Goal: Information Seeking & Learning: Learn about a topic

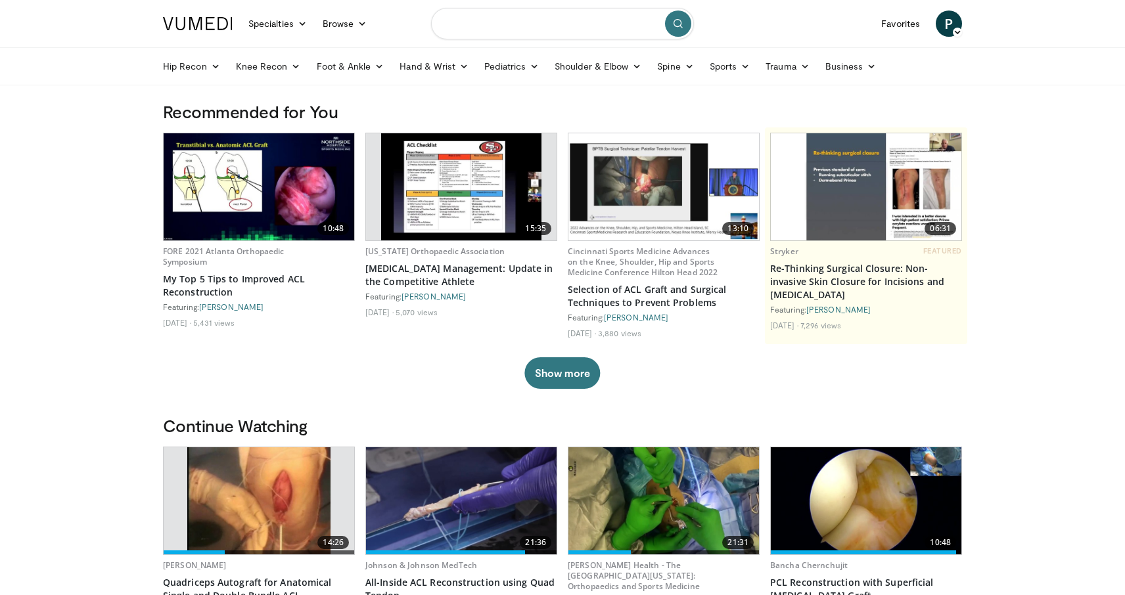
click at [474, 22] on input "Search topics, interventions" at bounding box center [562, 24] width 263 height 32
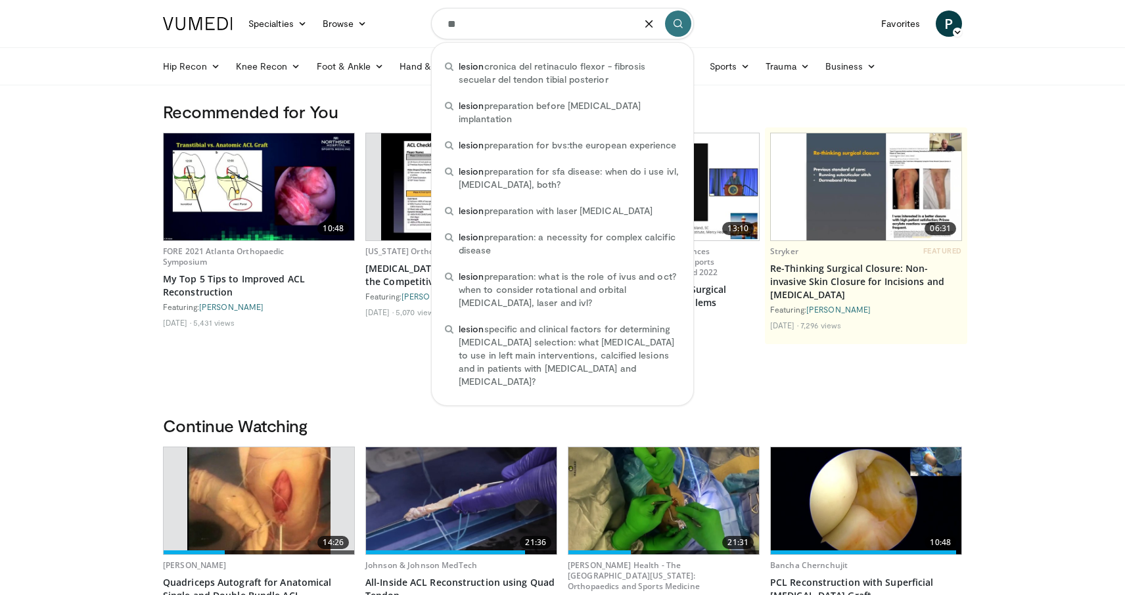
type input "*"
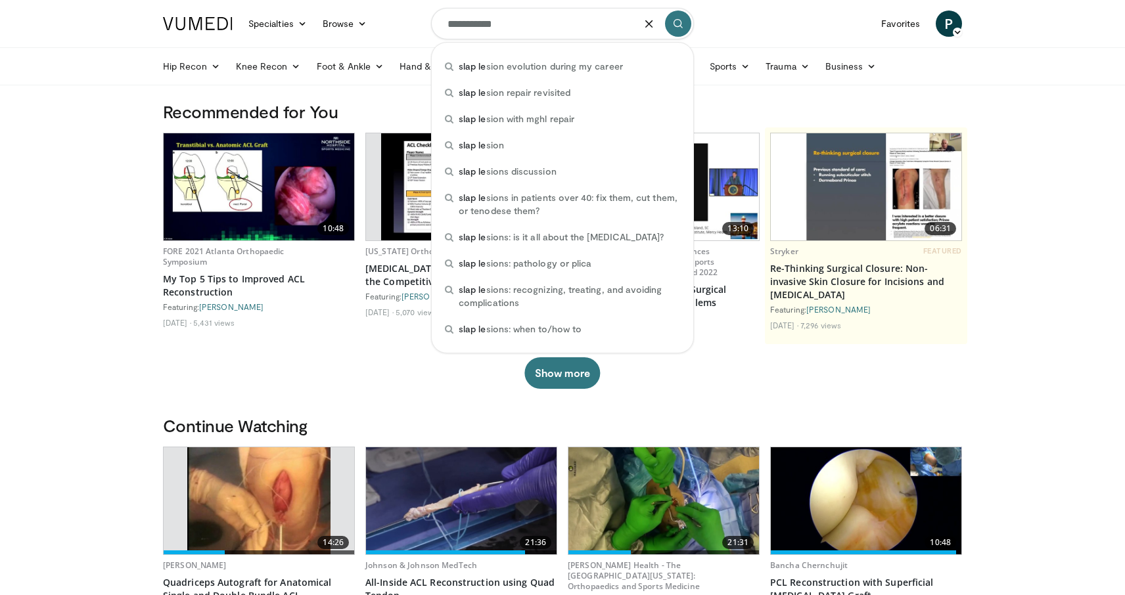
type input "**********"
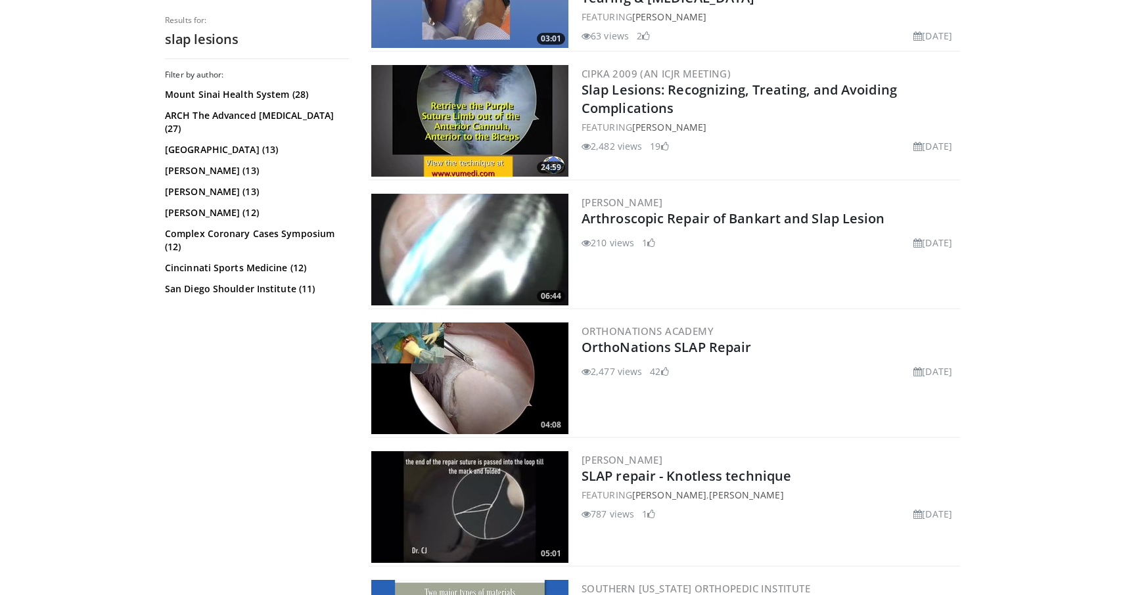
scroll to position [2403, 0]
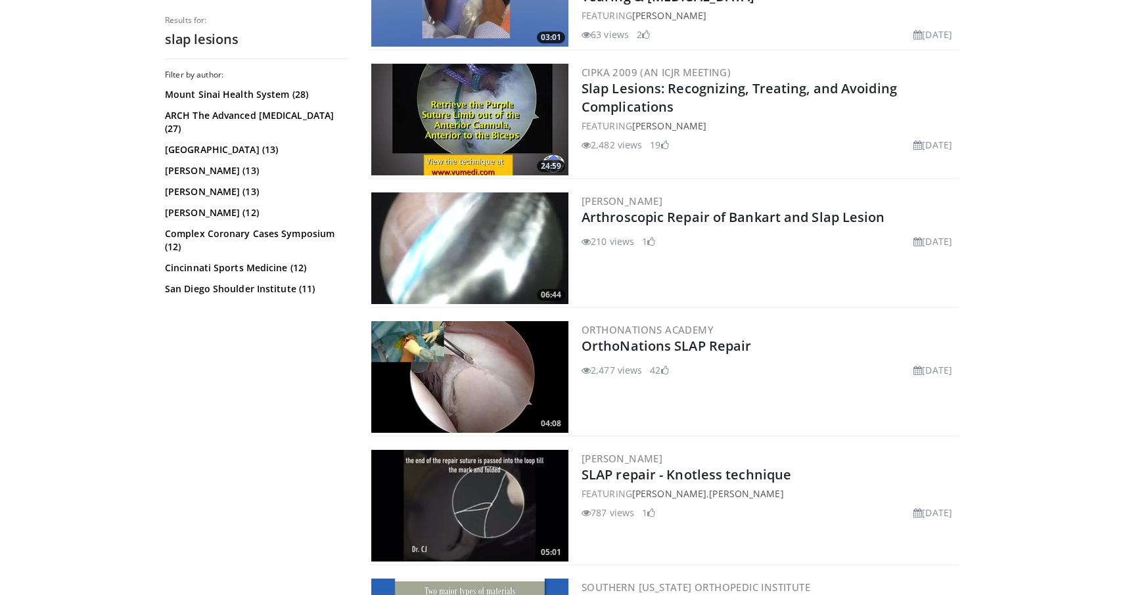
click at [500, 361] on img at bounding box center [469, 377] width 197 height 112
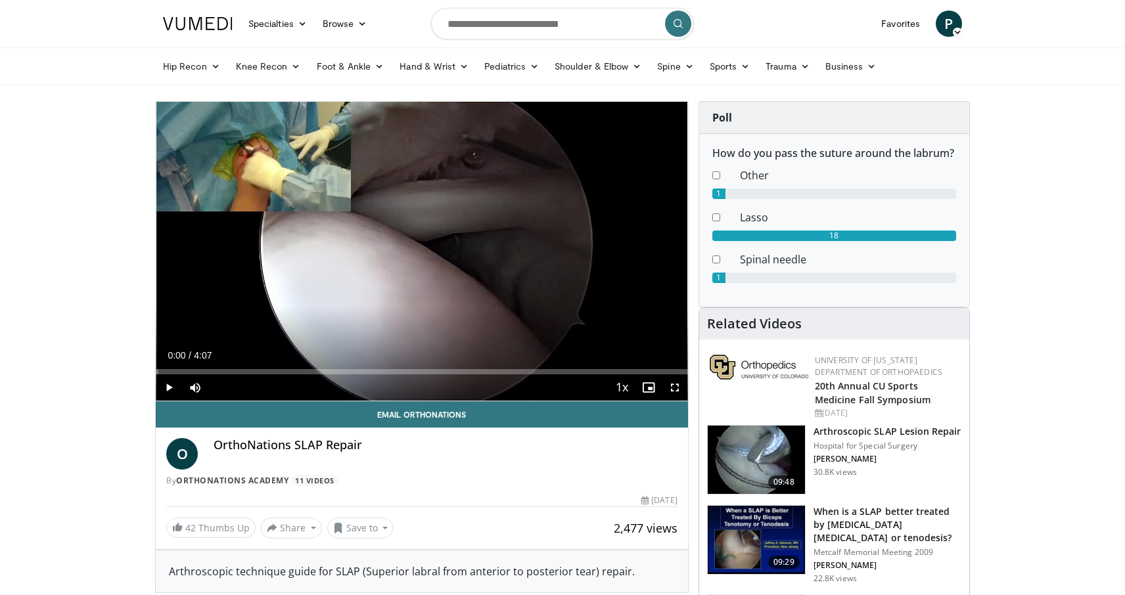
click at [168, 386] on span "Video Player" at bounding box center [169, 388] width 26 height 26
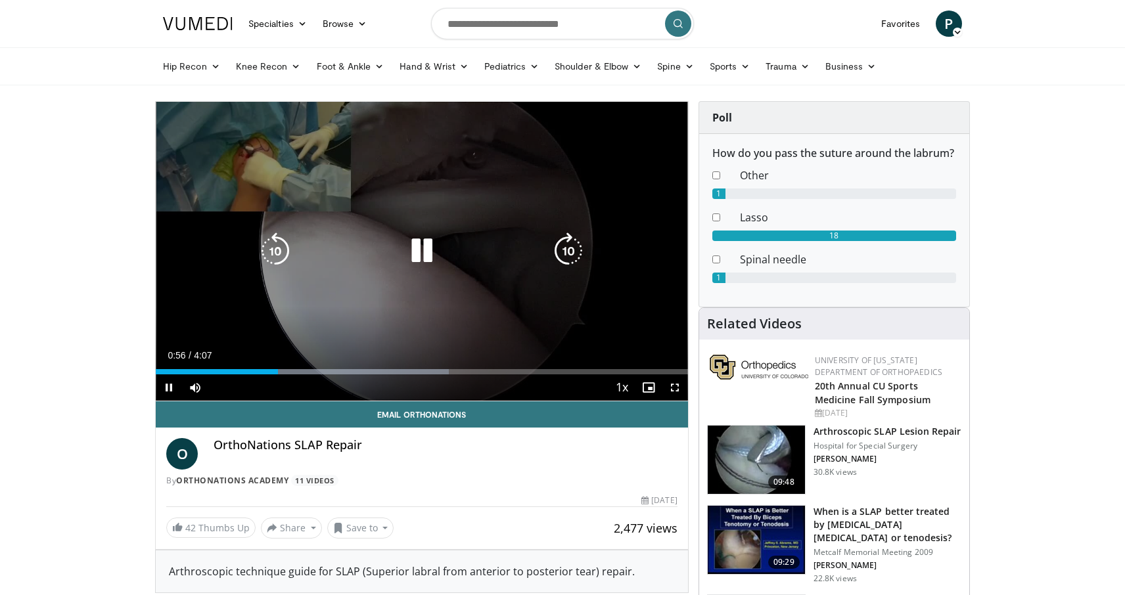
click at [404, 250] on icon "Video Player" at bounding box center [421, 251] width 37 height 37
click at [414, 263] on div "10 seconds Tap to unmute" at bounding box center [422, 251] width 532 height 299
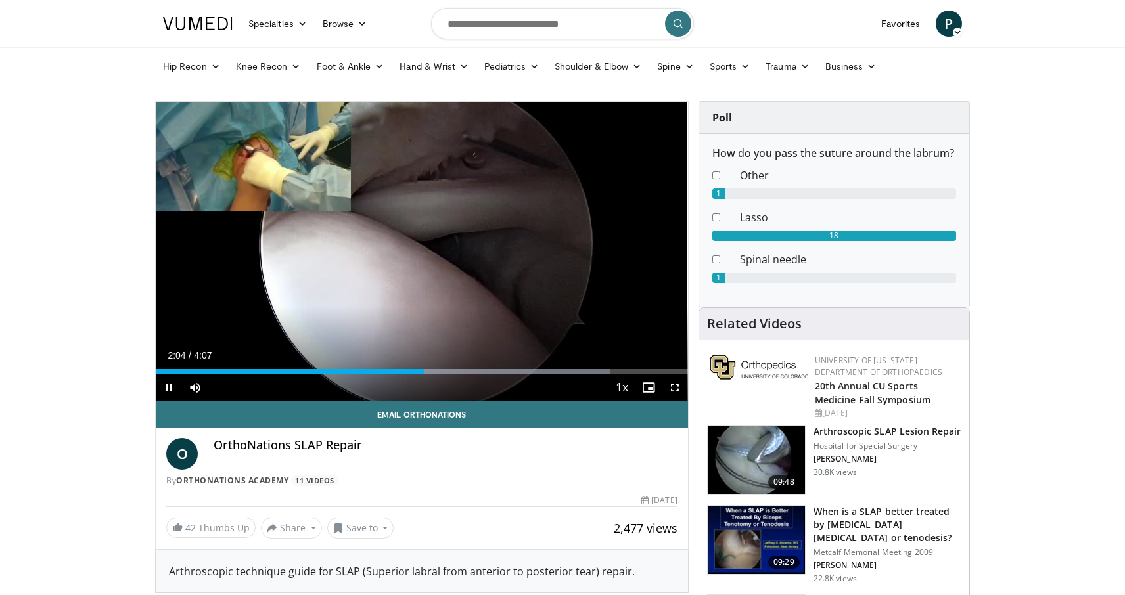
click at [674, 379] on span "Video Player" at bounding box center [675, 388] width 26 height 26
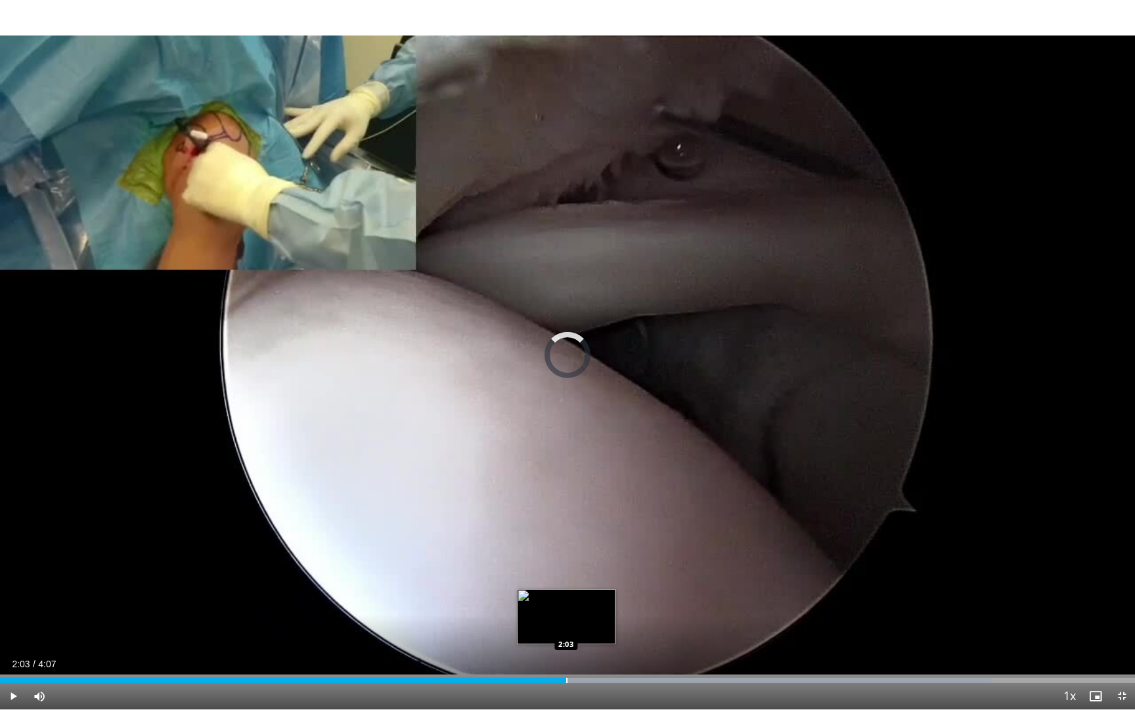
click at [566, 595] on div "Loaded : 87.33% 2:03 2:03" at bounding box center [567, 676] width 1135 height 12
click at [524, 595] on div "Progress Bar" at bounding box center [524, 679] width 1 height 5
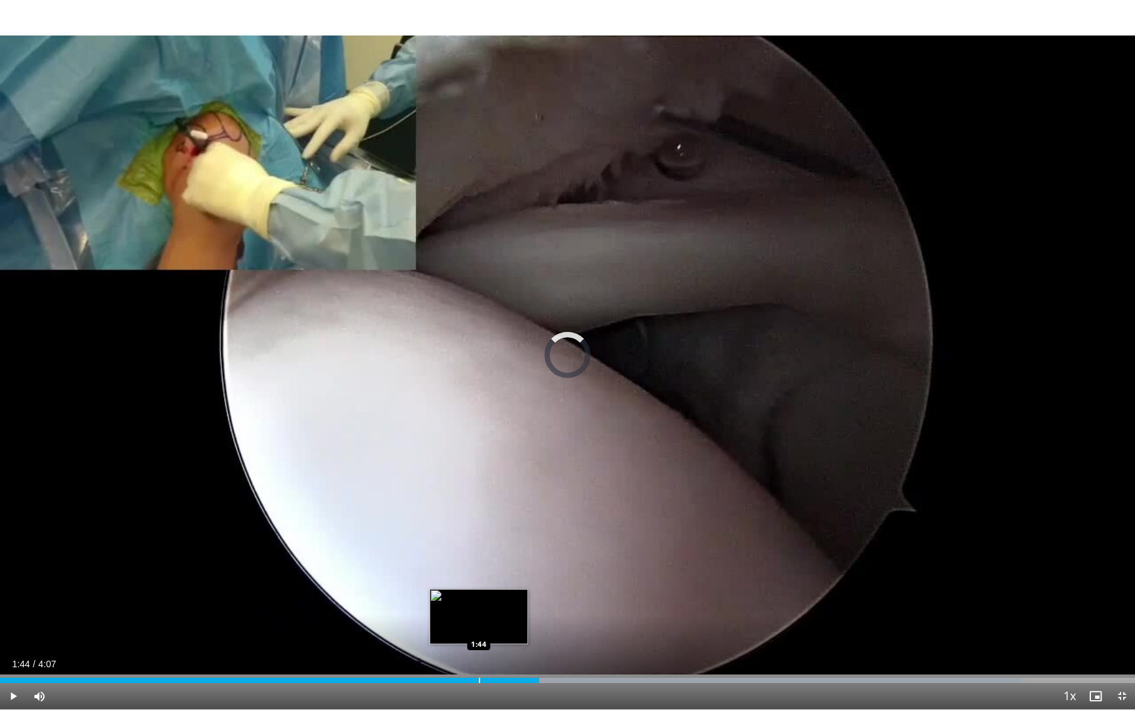
click at [479, 595] on div "Loaded : 90.02% 1:57 1:44" at bounding box center [567, 676] width 1135 height 12
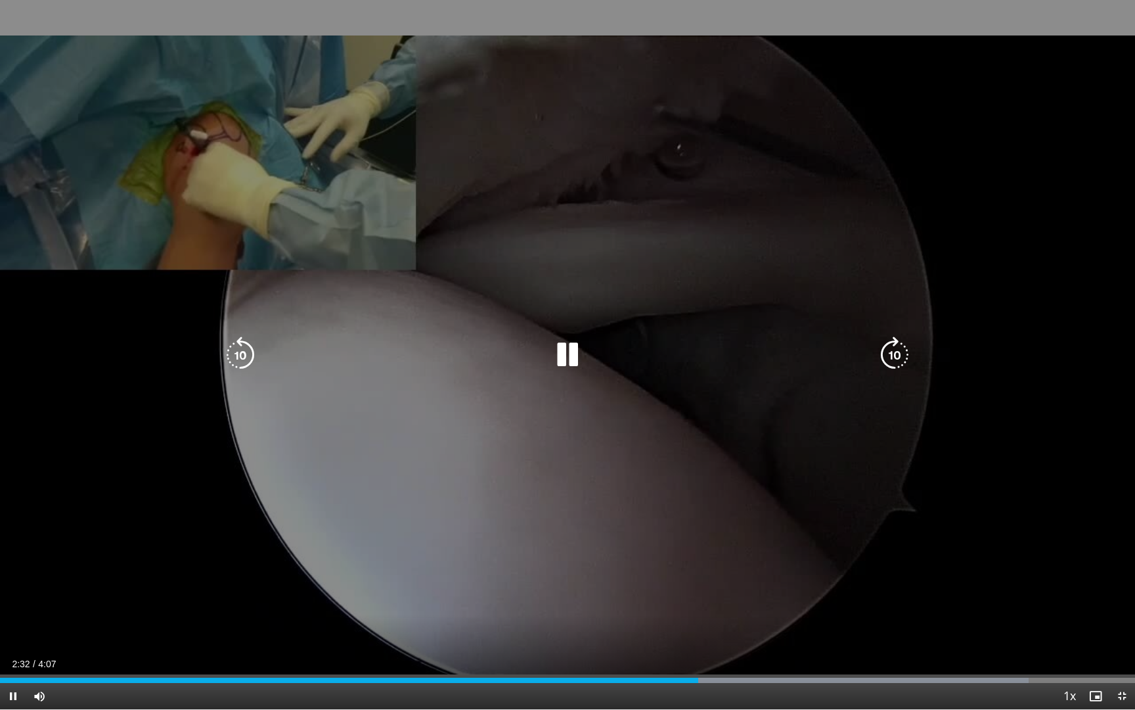
click at [294, 200] on div "10 seconds Tap to unmute" at bounding box center [567, 354] width 1135 height 709
click at [553, 354] on icon "Video Player" at bounding box center [567, 354] width 37 height 37
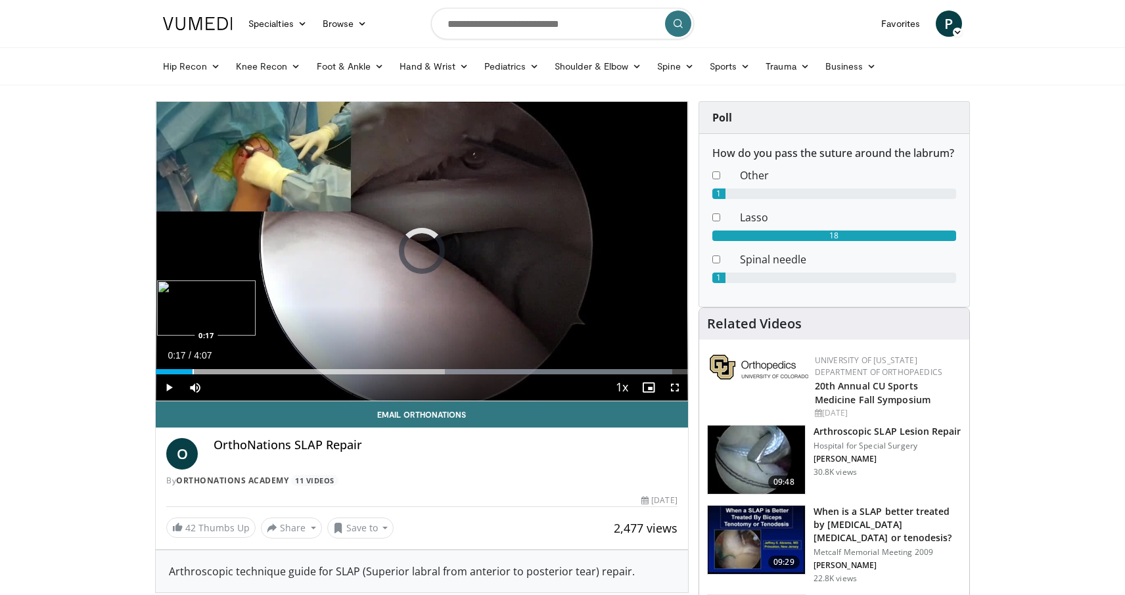
click at [193, 372] on div "Progress Bar" at bounding box center [193, 371] width 1 height 5
click at [677, 386] on span "Video Player" at bounding box center [675, 388] width 26 height 26
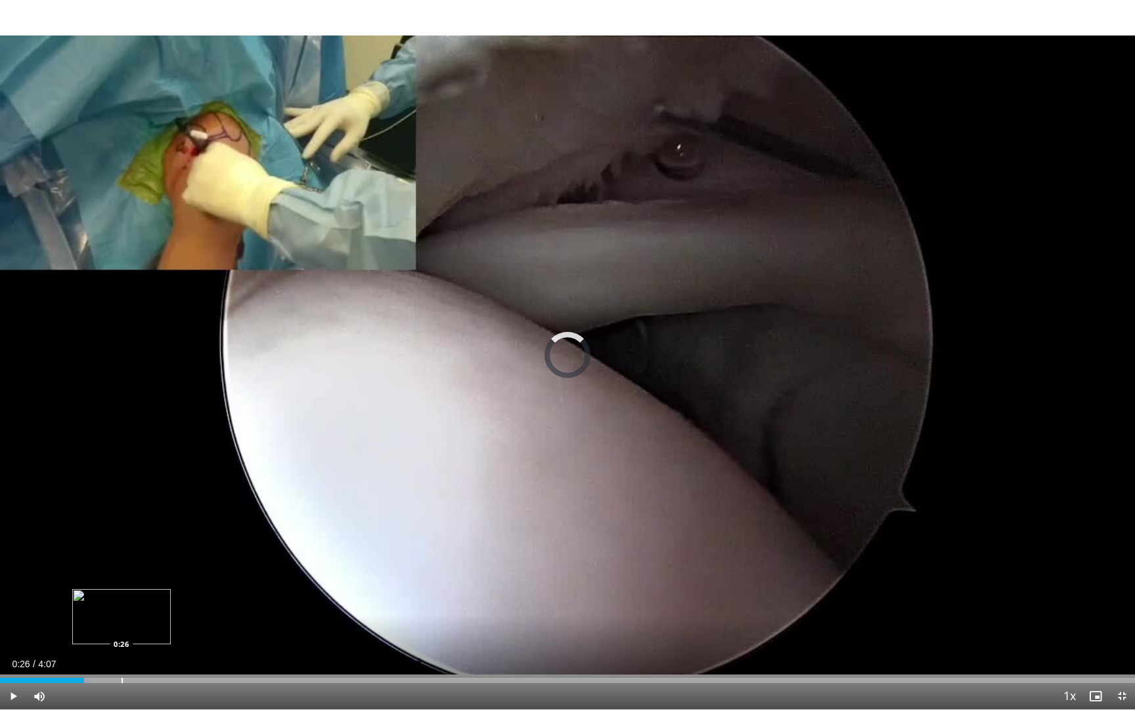
click at [122, 595] on div "Progress Bar" at bounding box center [122, 679] width 1 height 5
click at [160, 595] on div "Loaded : 11.91% 0:26 0:34" at bounding box center [567, 676] width 1135 height 12
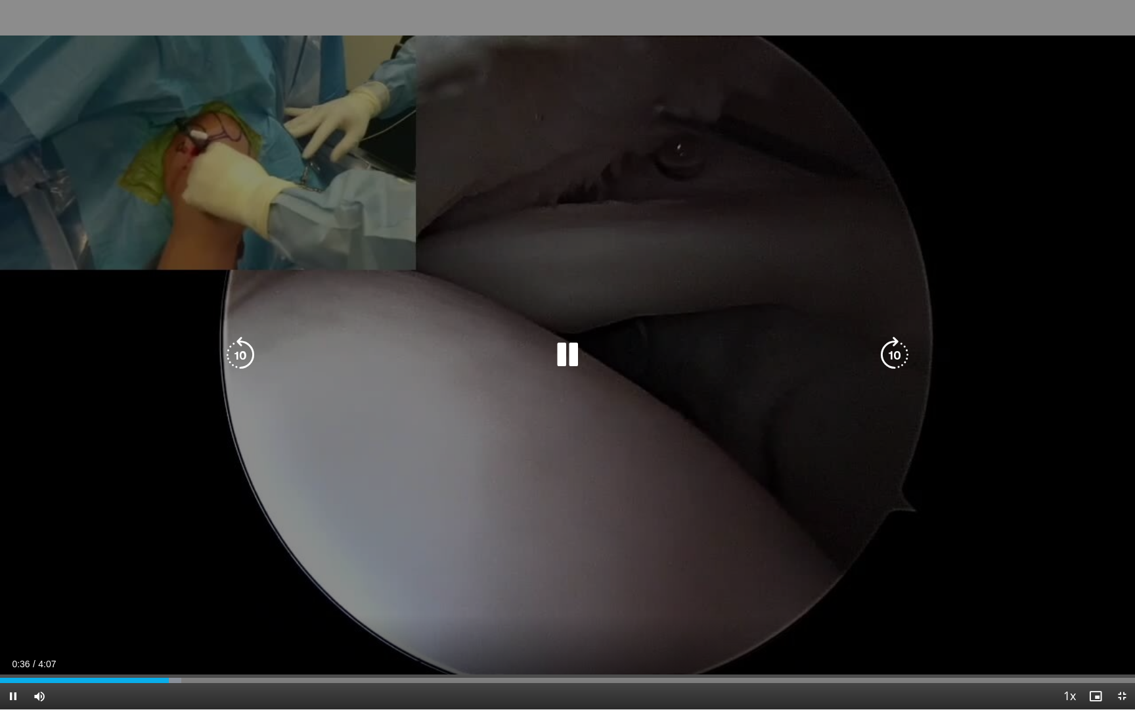
click at [619, 308] on div "10 seconds Tap to unmute" at bounding box center [567, 354] width 1135 height 709
click at [699, 534] on div "10 seconds Tap to unmute" at bounding box center [567, 354] width 1135 height 709
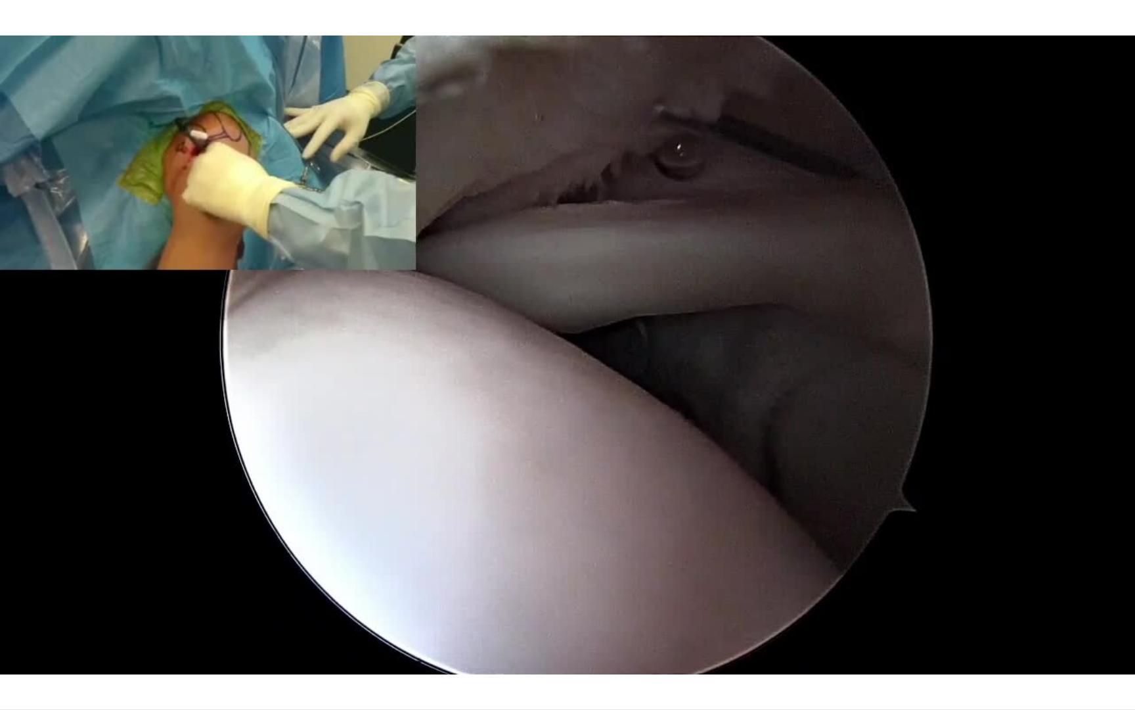
click at [699, 534] on div "10 seconds Tap to unmute" at bounding box center [567, 354] width 1135 height 709
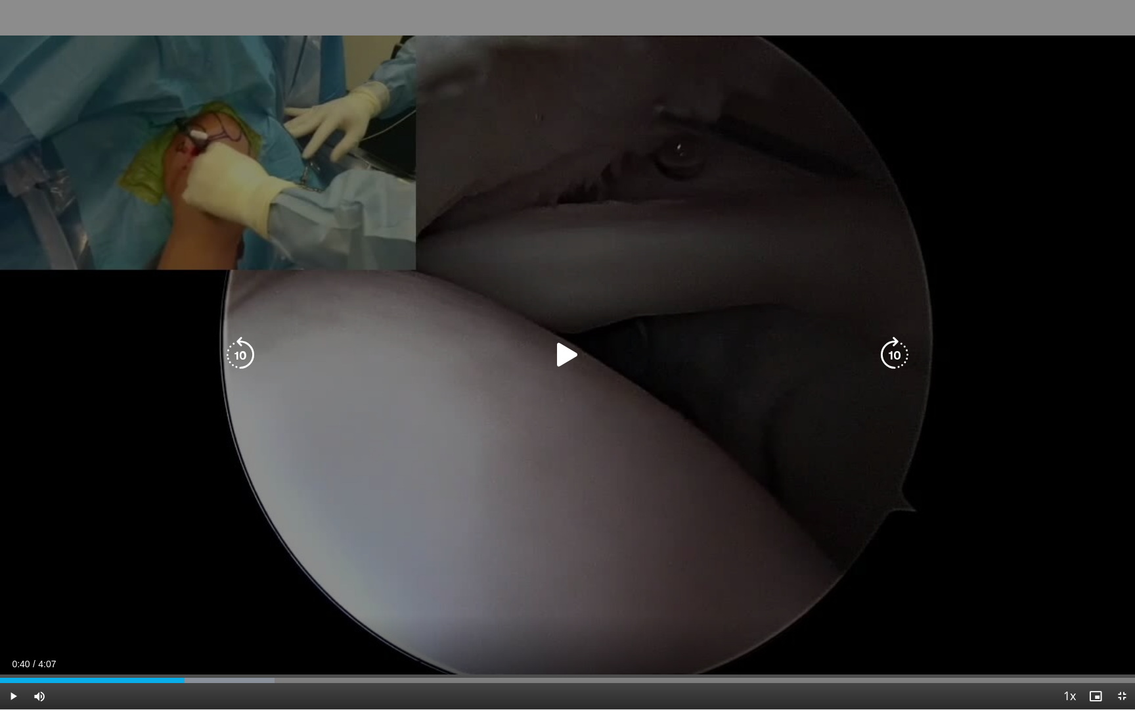
click at [692, 298] on div "10 seconds Tap to unmute" at bounding box center [567, 354] width 1135 height 709
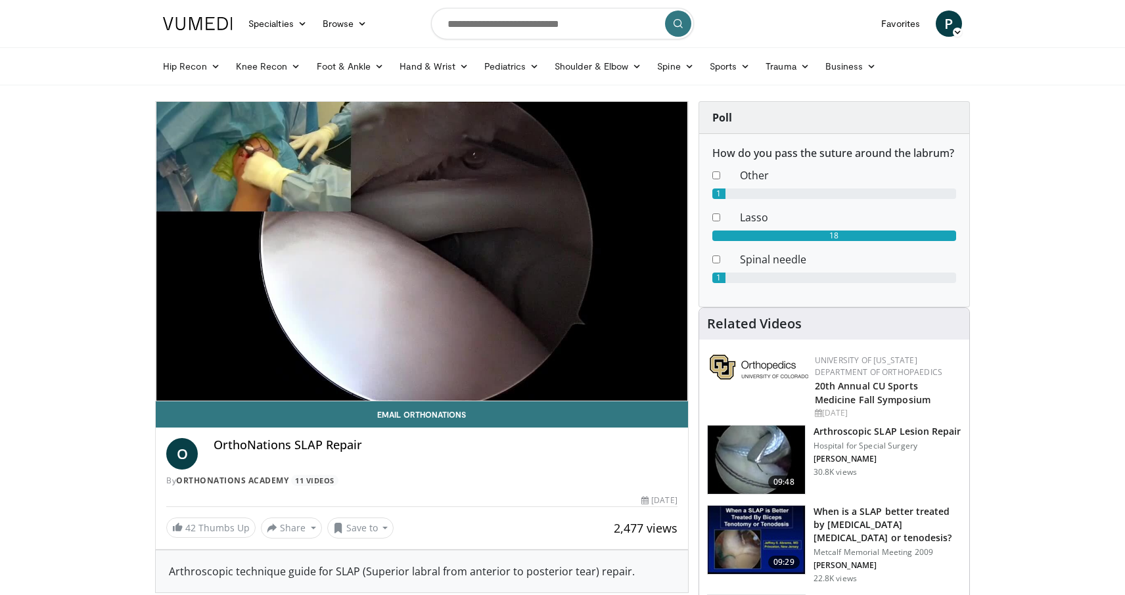
click at [758, 477] on img at bounding box center [756, 460] width 97 height 68
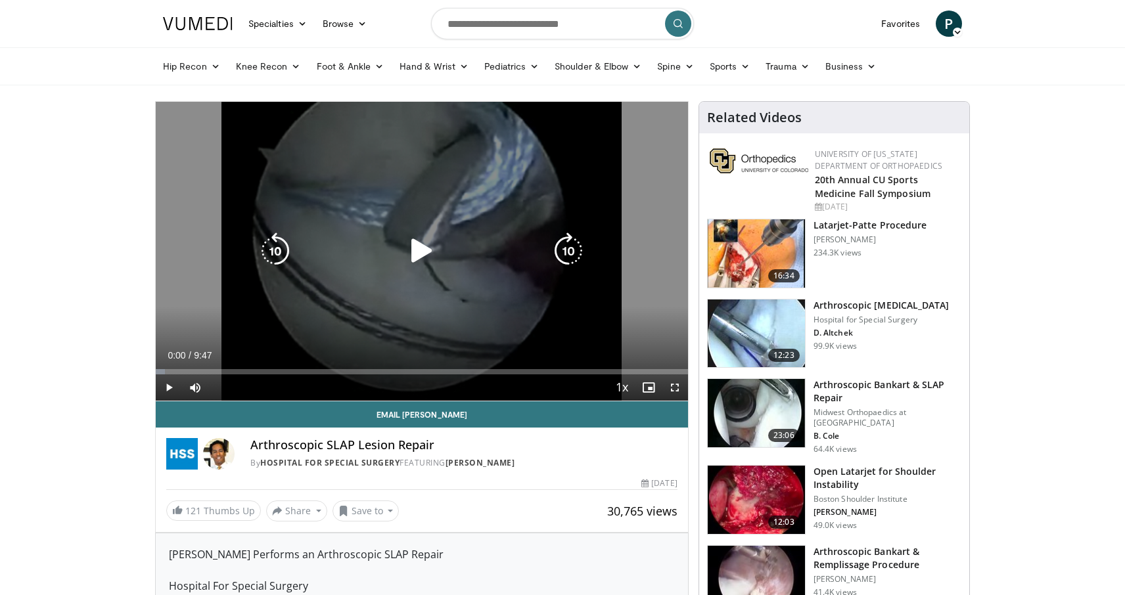
click at [419, 254] on icon "Video Player" at bounding box center [421, 251] width 37 height 37
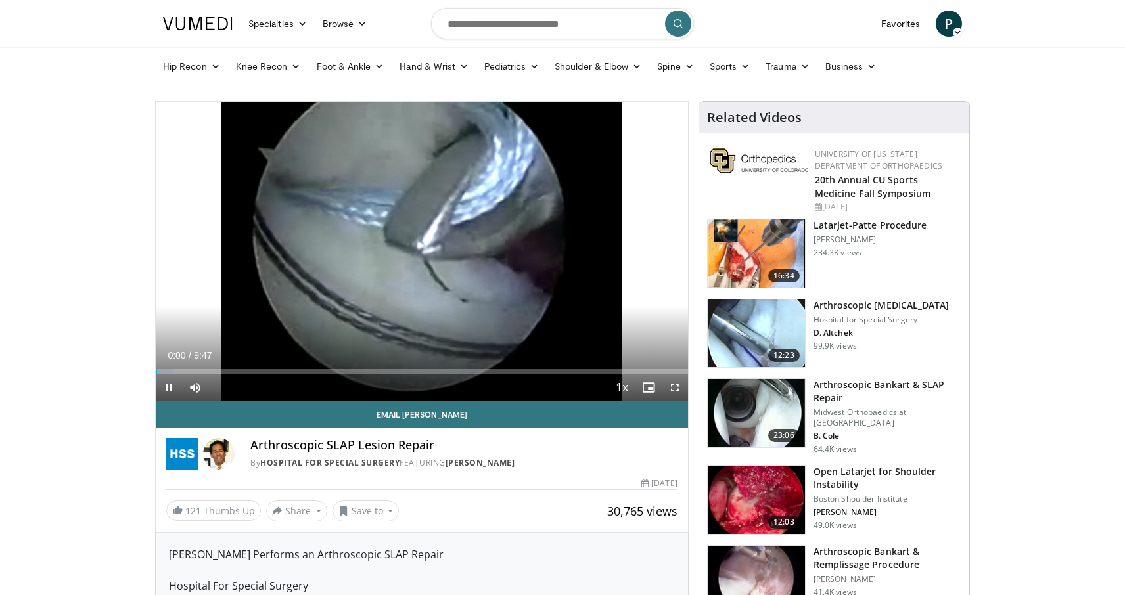
click at [673, 385] on span "Video Player" at bounding box center [675, 388] width 26 height 26
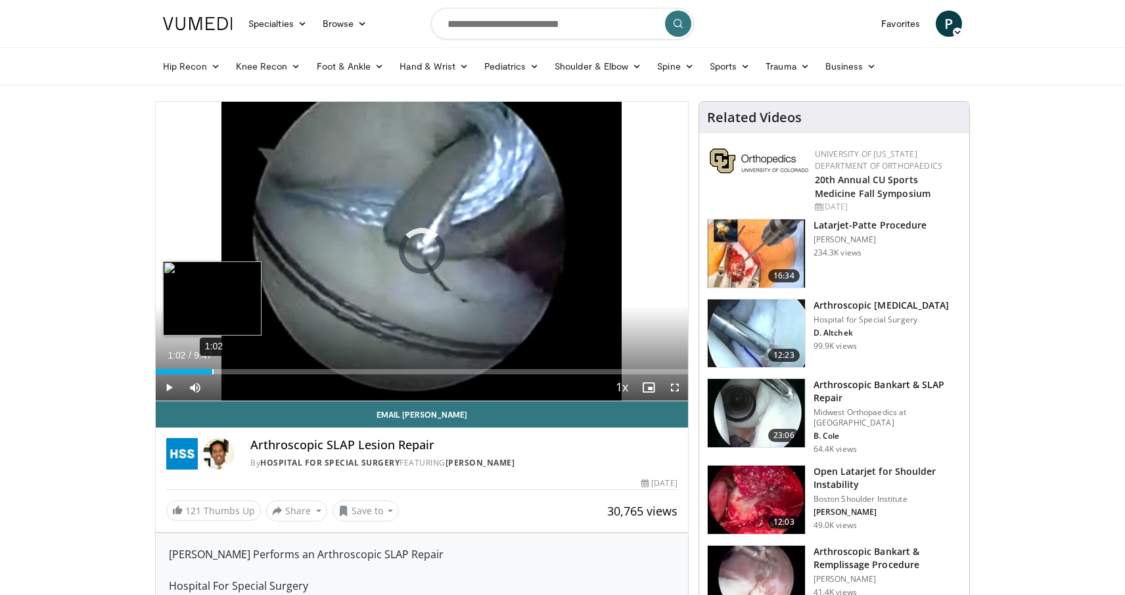
click at [212, 365] on div "Loaded : 8.09% 1:02 1:02" at bounding box center [422, 368] width 532 height 12
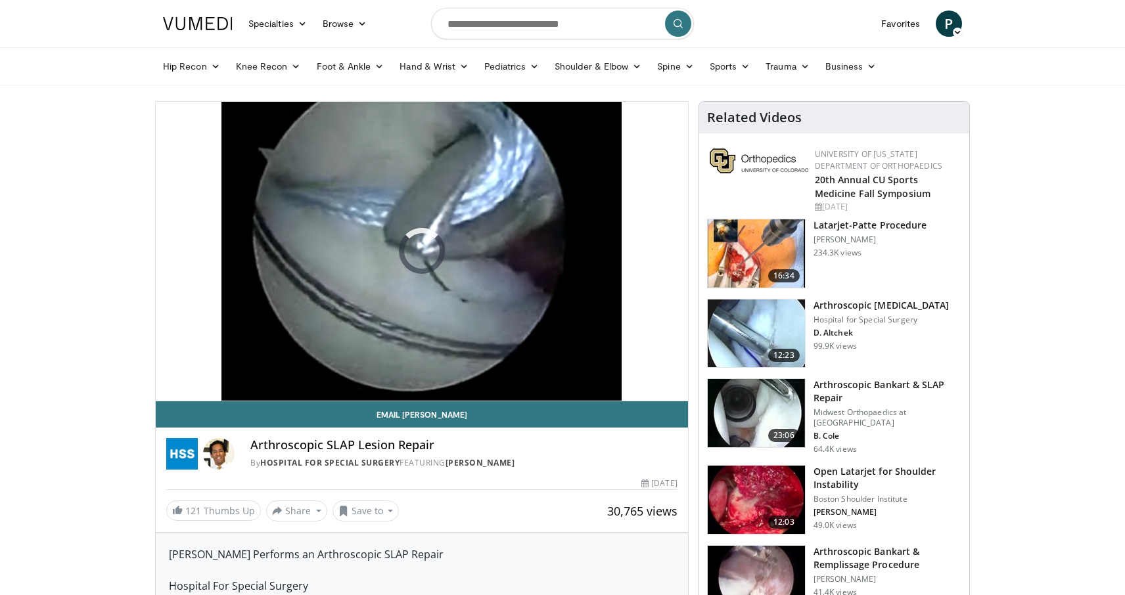
click at [655, 356] on div "10 seconds Tap to unmute" at bounding box center [422, 251] width 532 height 299
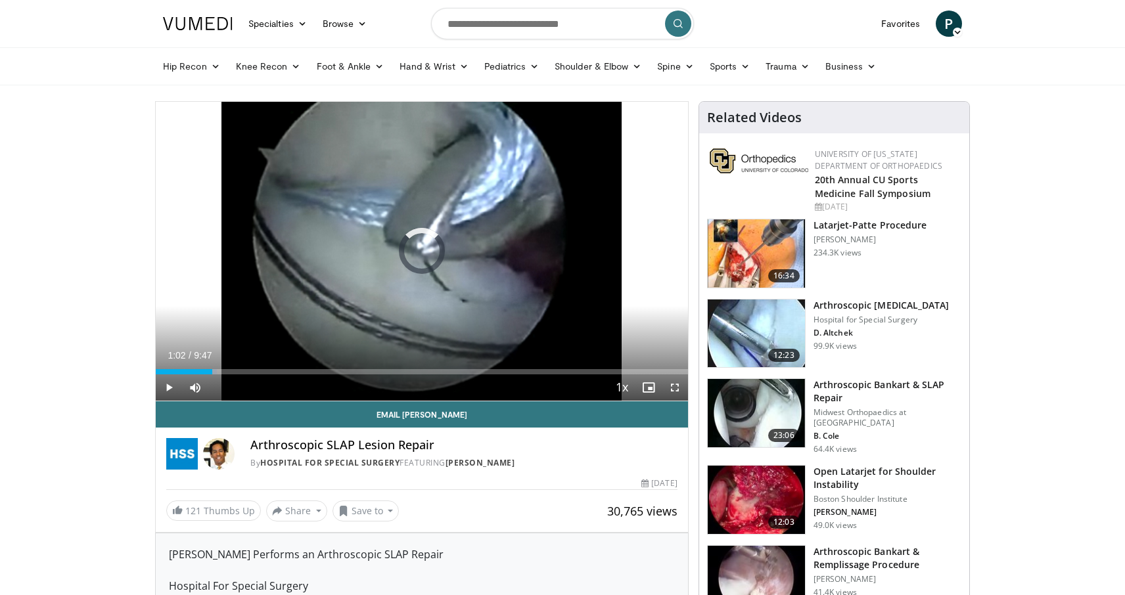
click at [676, 391] on span "Video Player" at bounding box center [675, 388] width 26 height 26
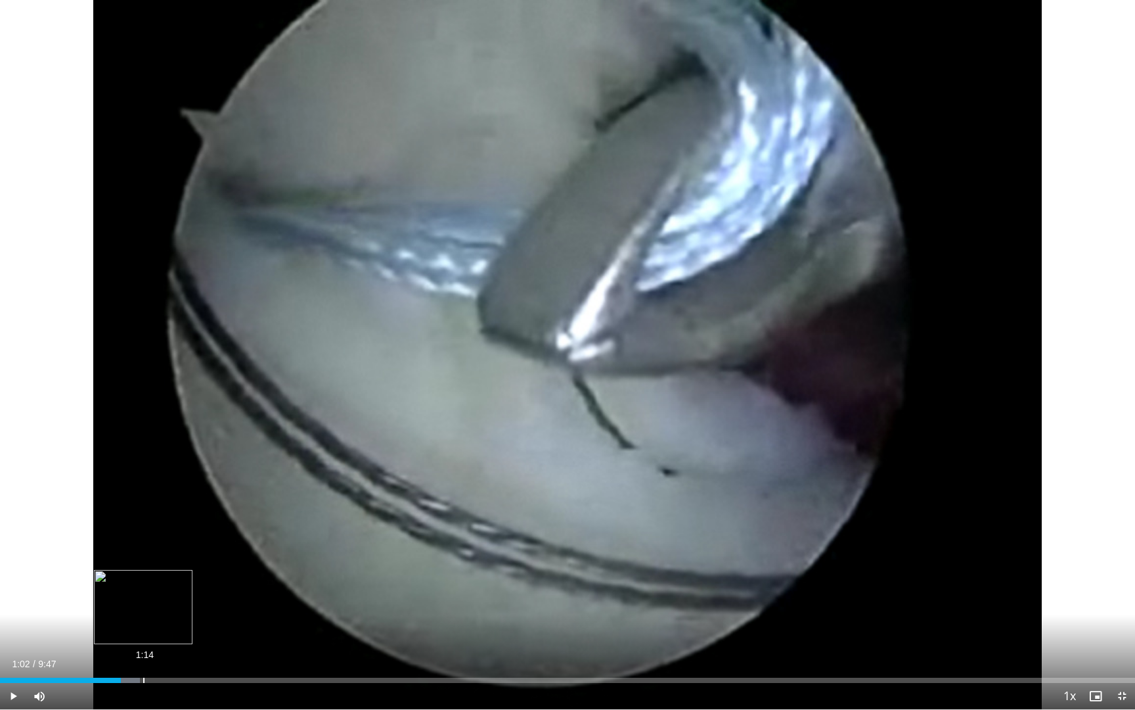
click at [143, 595] on div "Loaded : 12.34% 1:14 1:02" at bounding box center [567, 676] width 1135 height 12
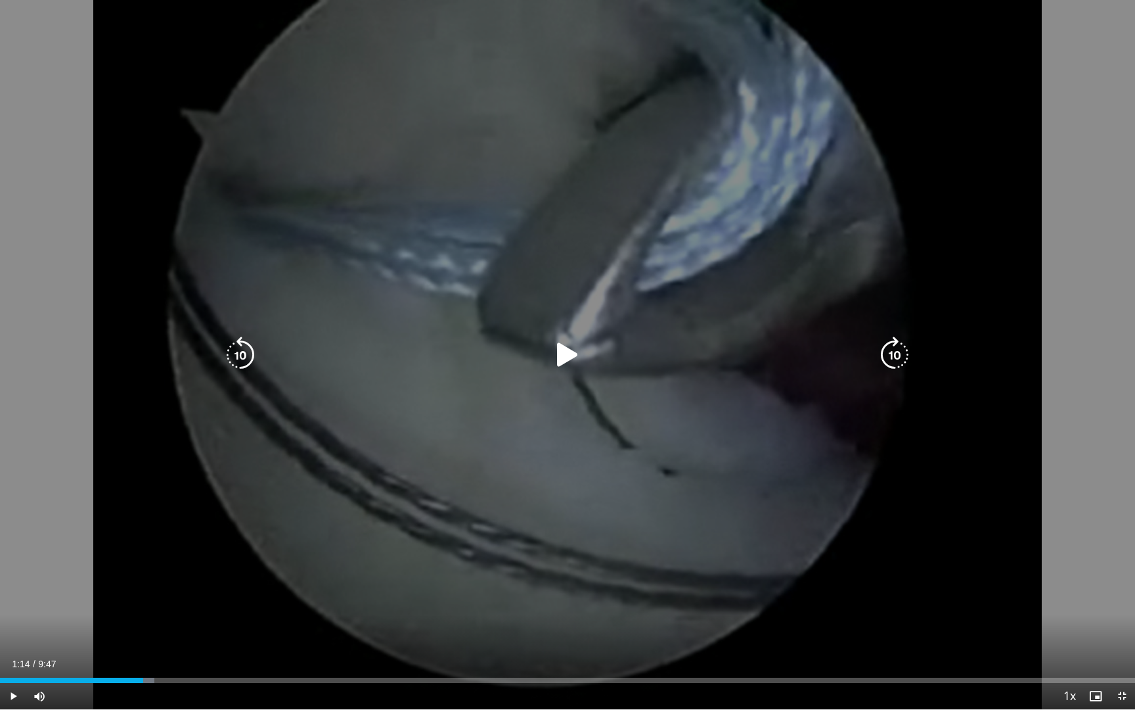
click at [567, 338] on icon "Video Player" at bounding box center [567, 354] width 37 height 37
click at [572, 358] on icon "Video Player" at bounding box center [567, 354] width 37 height 37
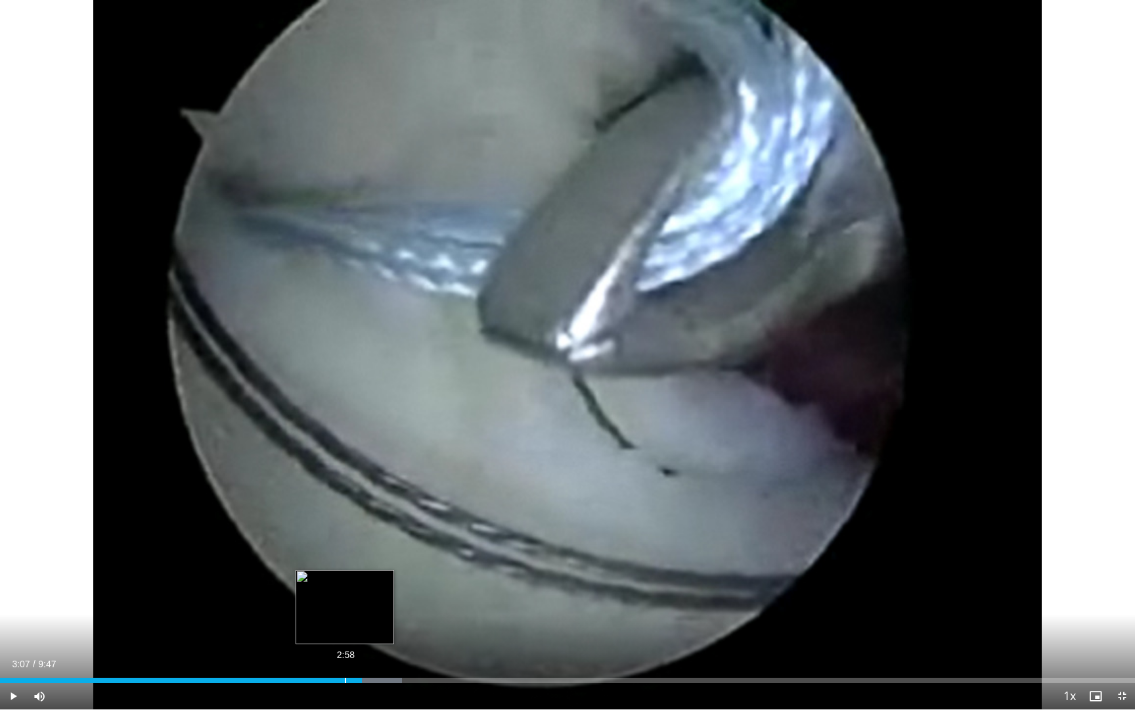
click at [345, 595] on div "2:58" at bounding box center [345, 679] width 1 height 5
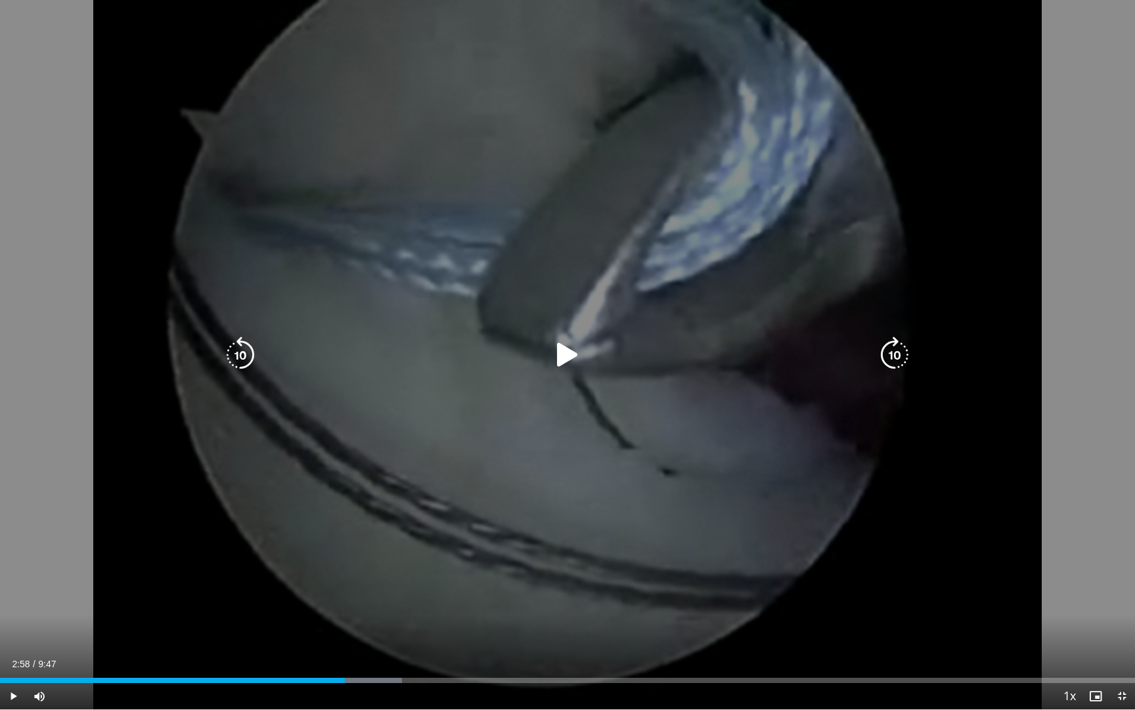
click at [567, 354] on icon "Video Player" at bounding box center [567, 354] width 37 height 37
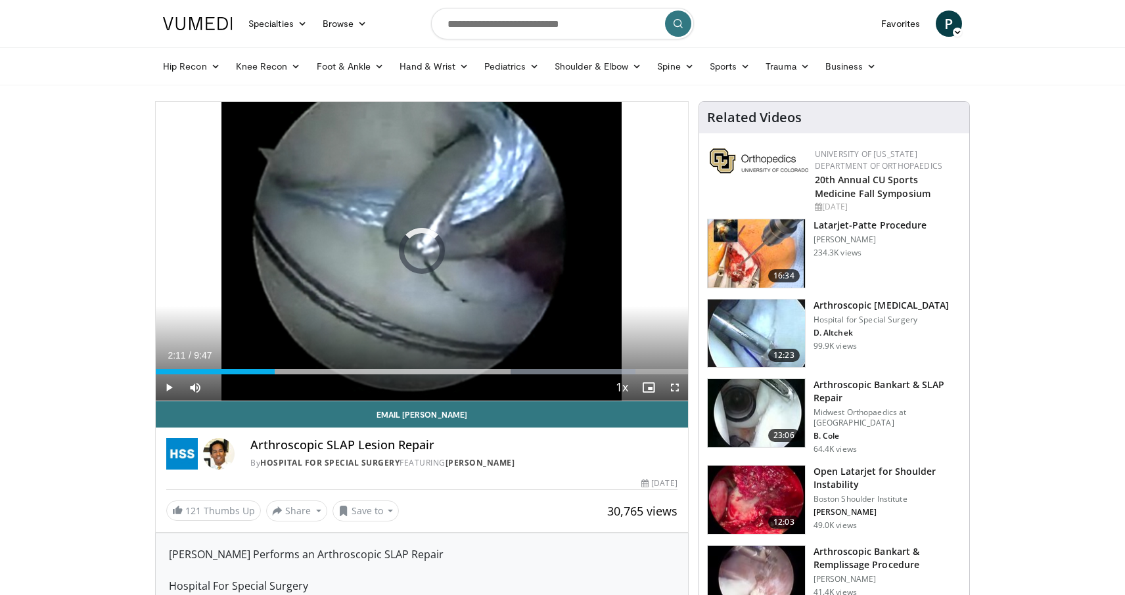
click at [275, 363] on div "Loaded : 90.13% 2:11 2:11" at bounding box center [422, 368] width 532 height 12
click at [672, 384] on span "Video Player" at bounding box center [675, 388] width 26 height 26
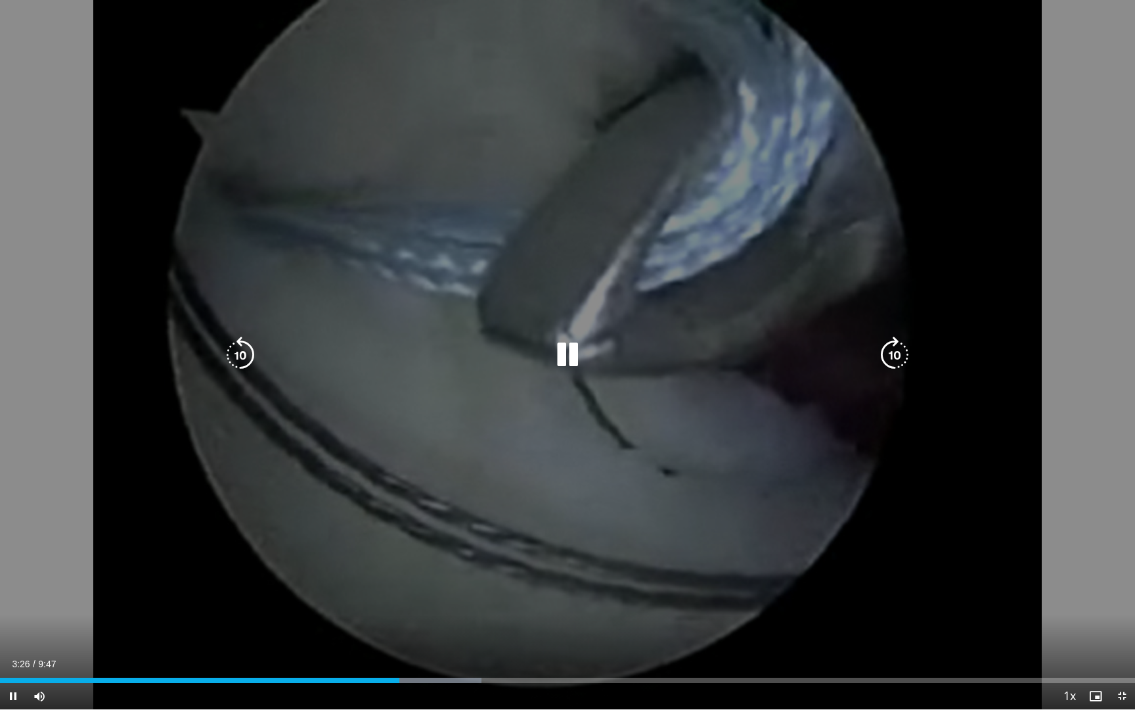
click at [568, 357] on icon "Video Player" at bounding box center [567, 354] width 37 height 37
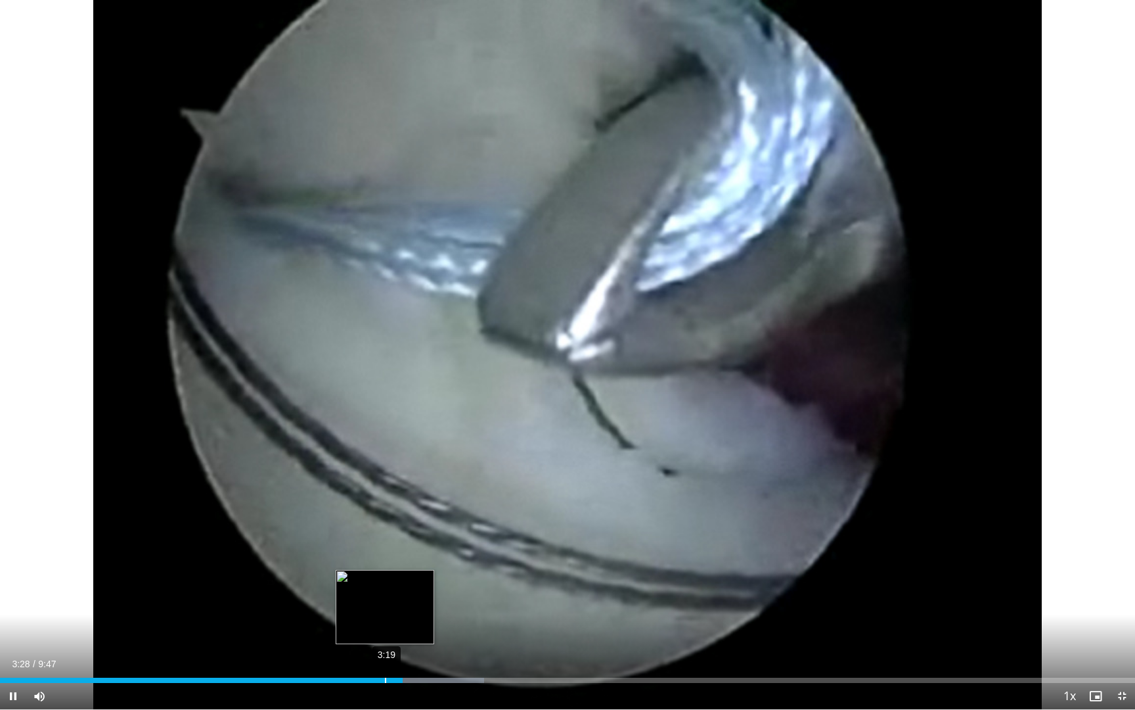
click at [385, 595] on div "3:19" at bounding box center [385, 679] width 1 height 5
click at [363, 595] on div "Loaded : 42.98% 3:07 3:20" at bounding box center [567, 676] width 1135 height 12
click at [340, 595] on div "2:56" at bounding box center [340, 679] width 1 height 5
click at [326, 595] on div "Loaded : 43.35% 2:49 2:57" at bounding box center [567, 676] width 1135 height 12
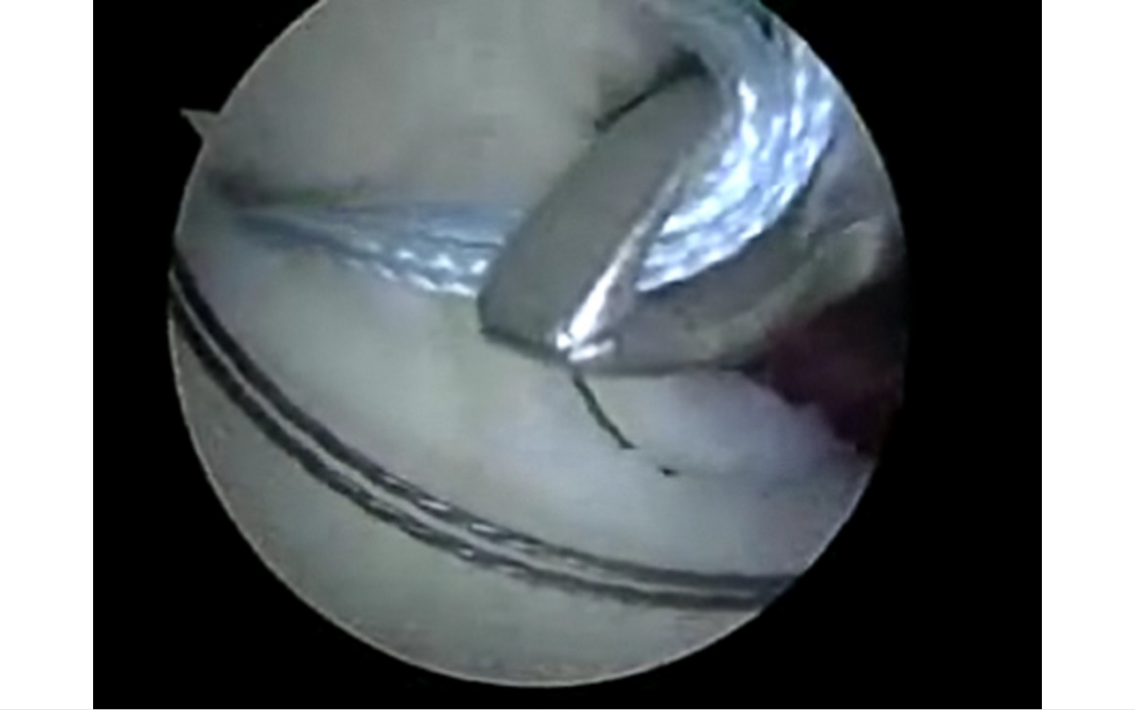
click at [192, 539] on div "10 seconds Tap to unmute" at bounding box center [567, 354] width 1135 height 709
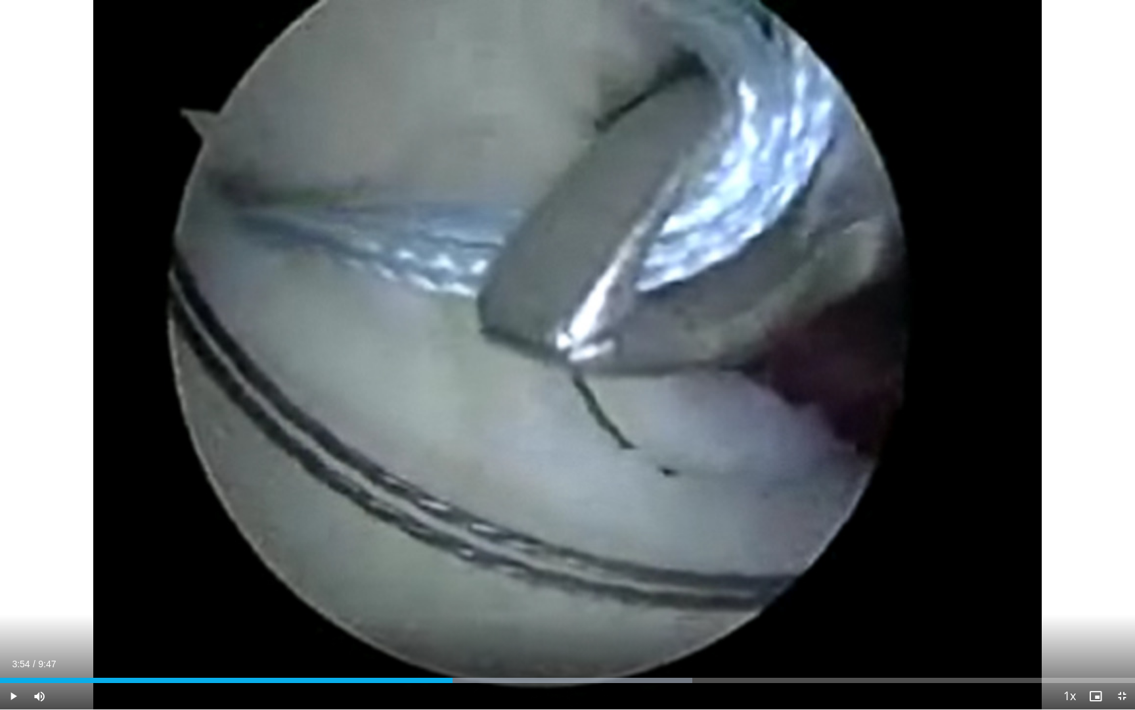
click at [192, 539] on div "10 seconds Tap to unmute" at bounding box center [567, 354] width 1135 height 709
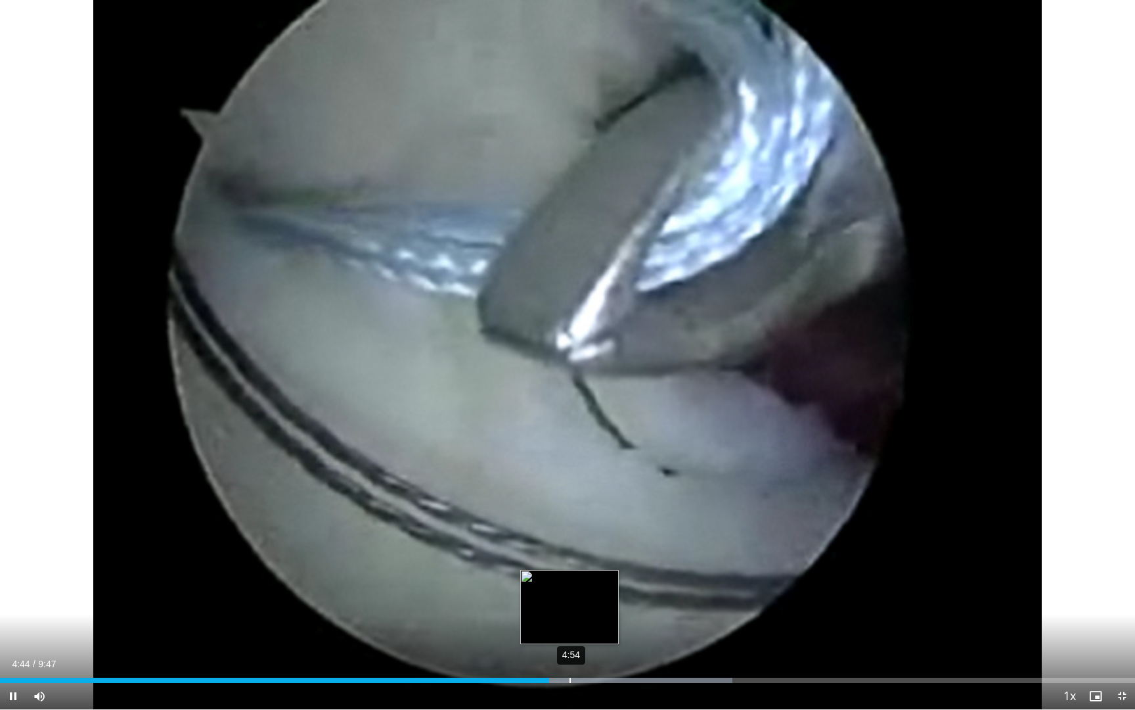
click at [570, 595] on div "Loaded : 64.52% 4:54 4:44" at bounding box center [567, 676] width 1135 height 12
click at [582, 595] on div "Loaded : 64.56% 5:01 4:54" at bounding box center [567, 676] width 1135 height 12
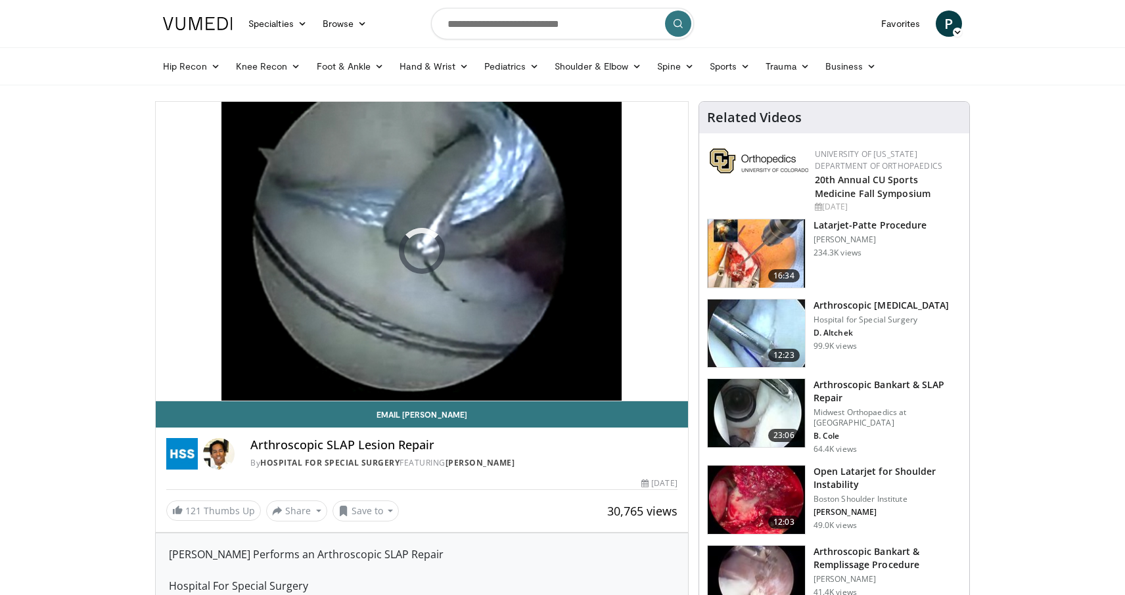
click at [576, 310] on div "10 seconds Tap to unmute" at bounding box center [422, 251] width 532 height 299
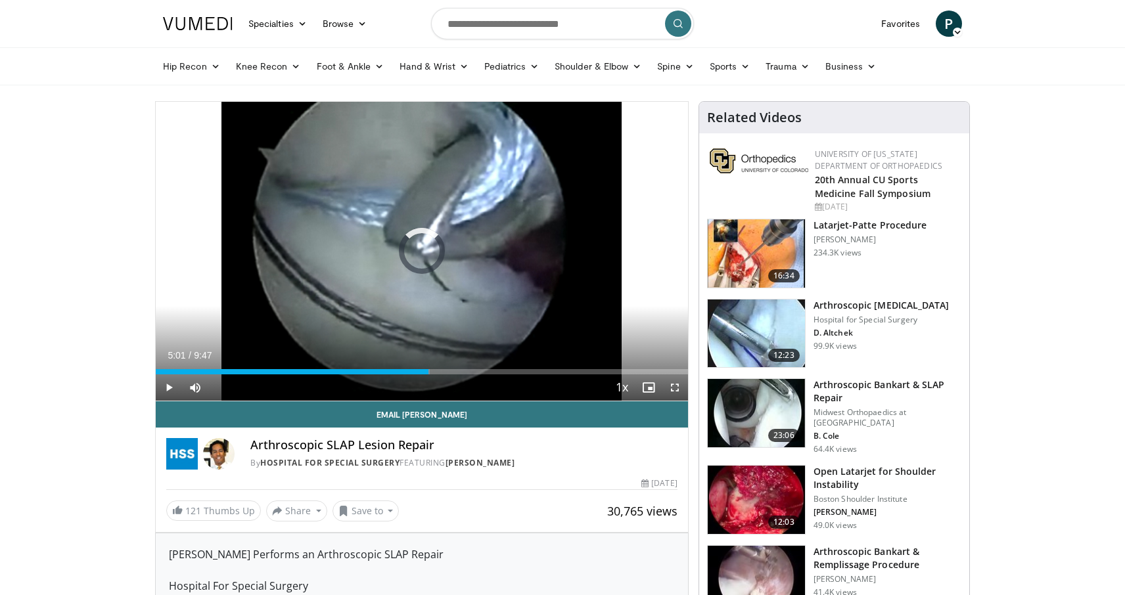
click at [671, 380] on span "Video Player" at bounding box center [675, 388] width 26 height 26
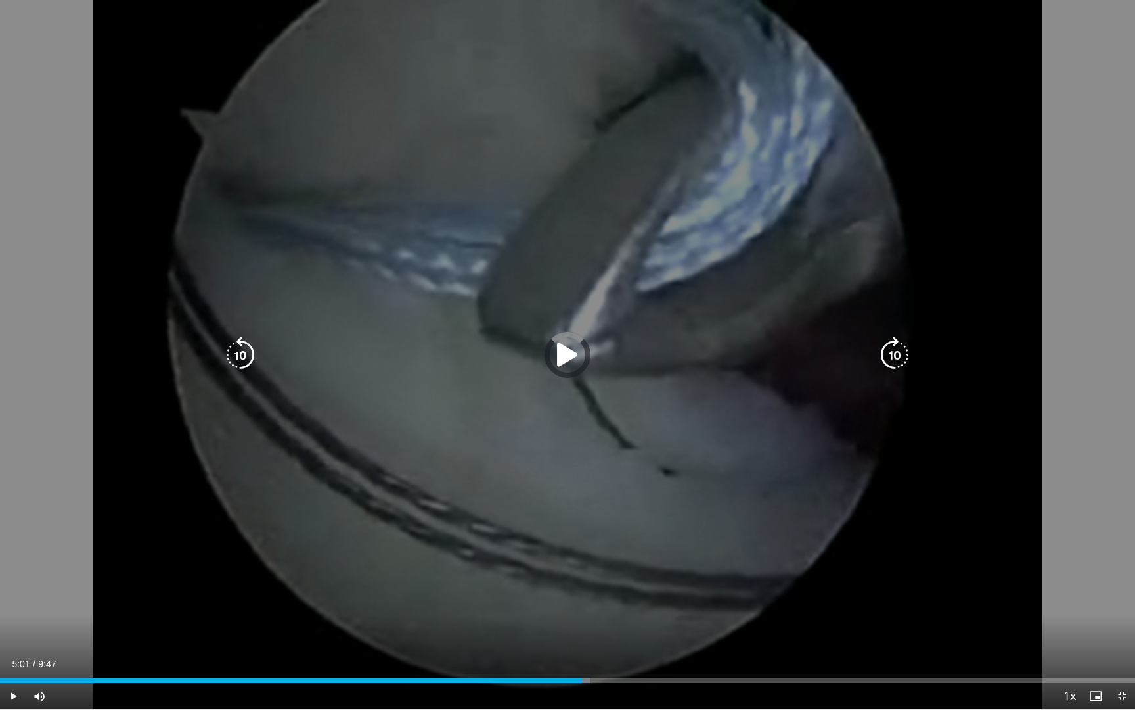
click at [570, 357] on icon "Video Player" at bounding box center [567, 354] width 37 height 37
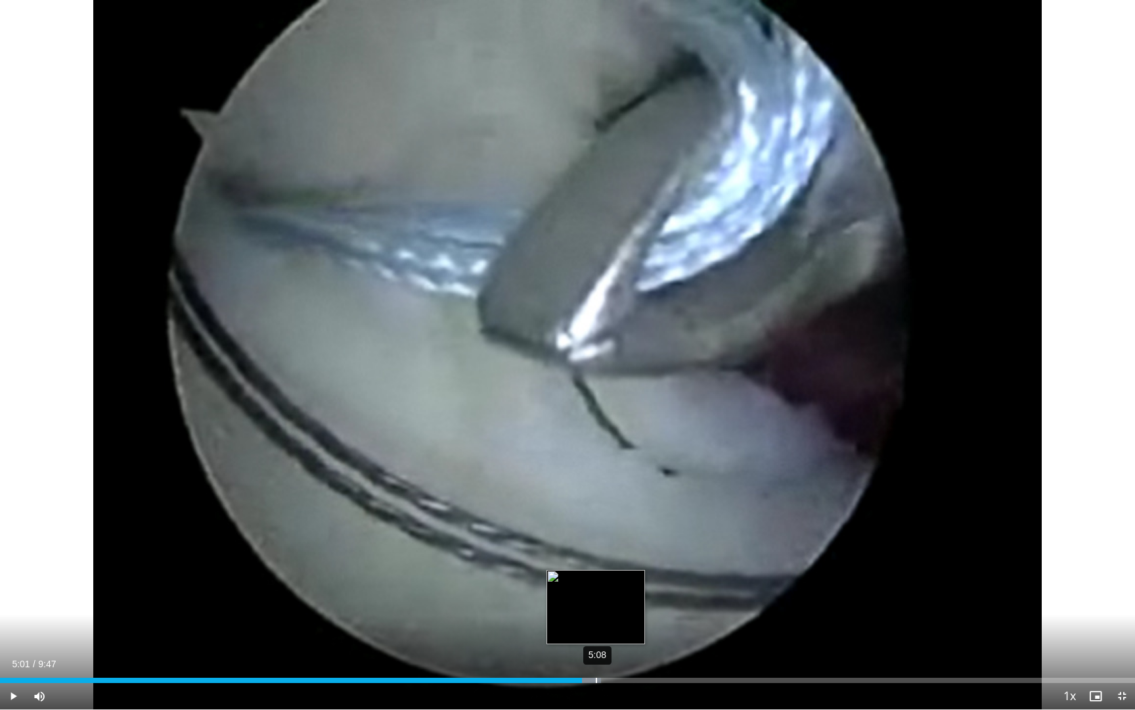
click at [596, 595] on div "5:08" at bounding box center [596, 679] width 1 height 5
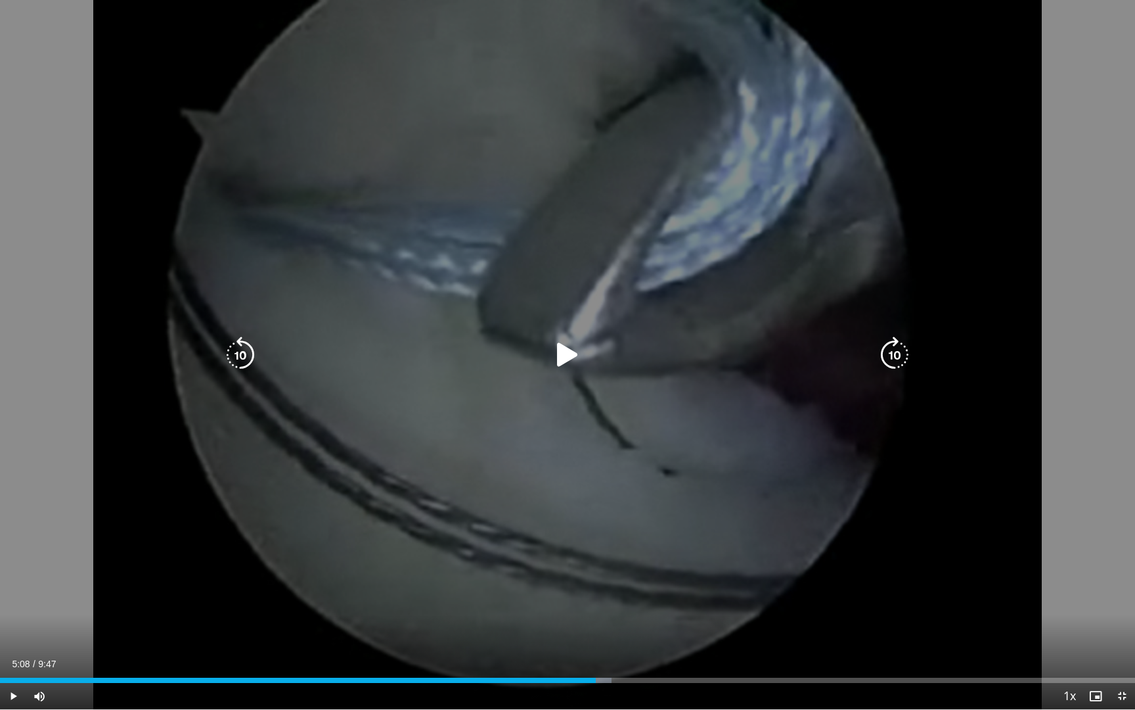
click at [624, 554] on div "10 seconds Tap to unmute" at bounding box center [567, 354] width 1135 height 709
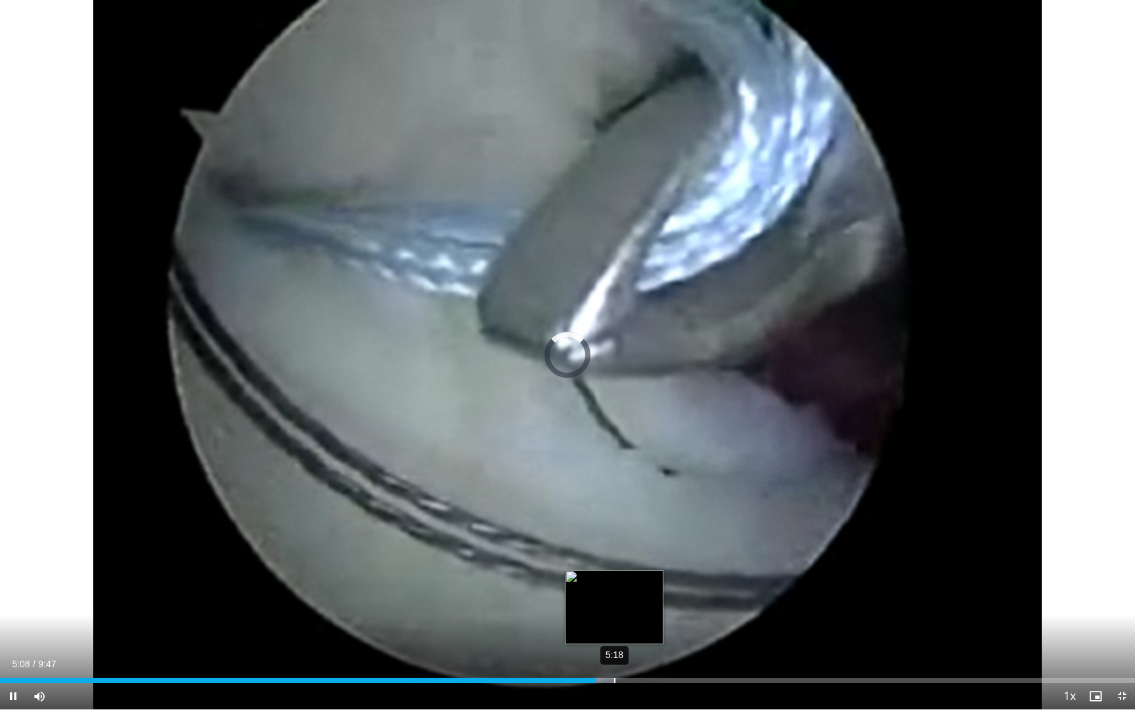
click at [614, 595] on div "5:18" at bounding box center [614, 679] width 1 height 5
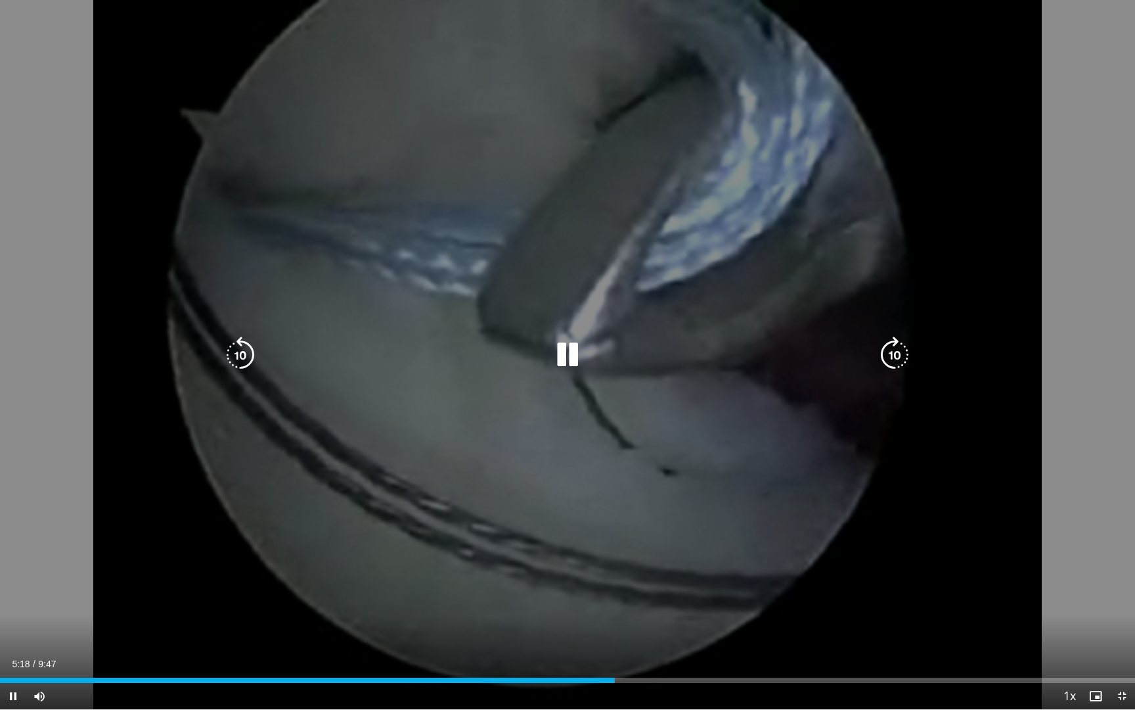
click at [641, 443] on div "10 seconds Tap to unmute" at bounding box center [567, 354] width 1135 height 709
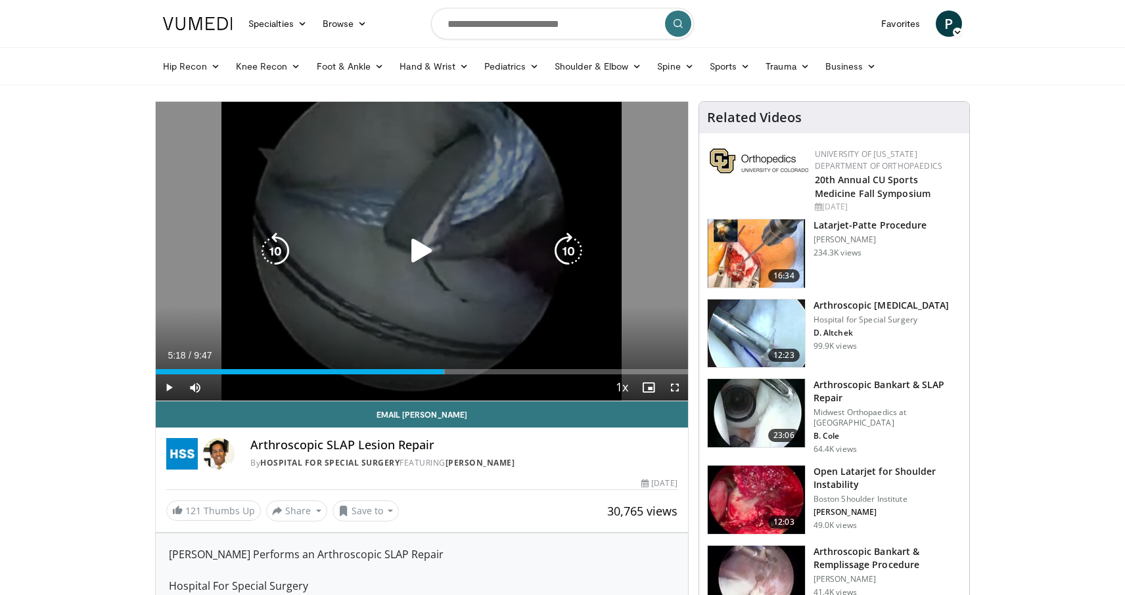
click at [465, 266] on div "10 seconds Tap to unmute" at bounding box center [422, 251] width 532 height 299
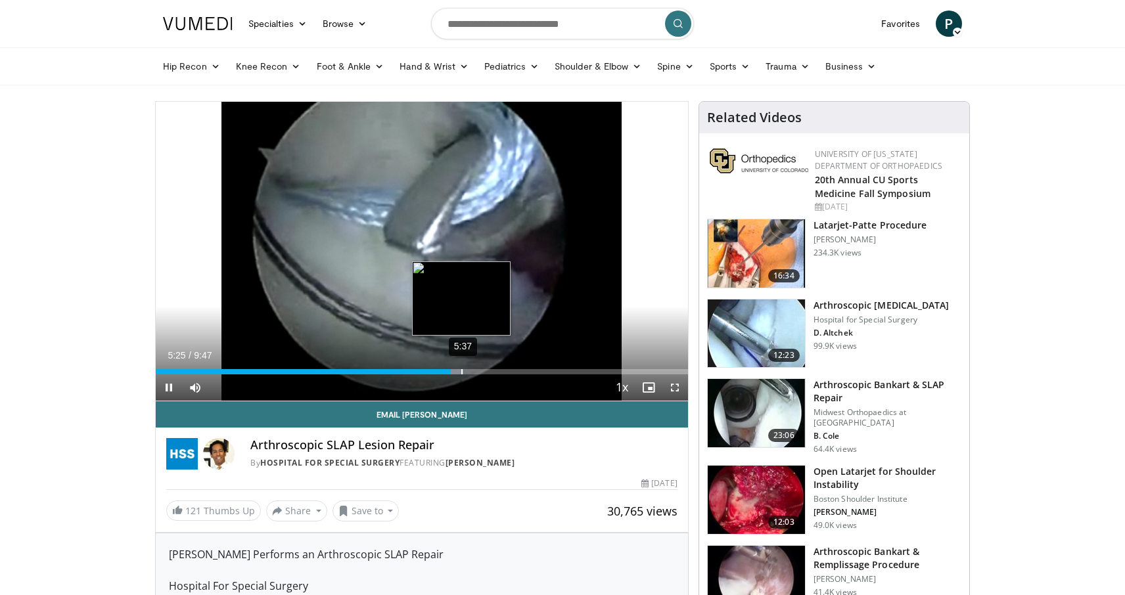
click at [461, 372] on div "5:37" at bounding box center [461, 371] width 1 height 5
click at [477, 371] on div "5:54" at bounding box center [476, 371] width 1 height 5
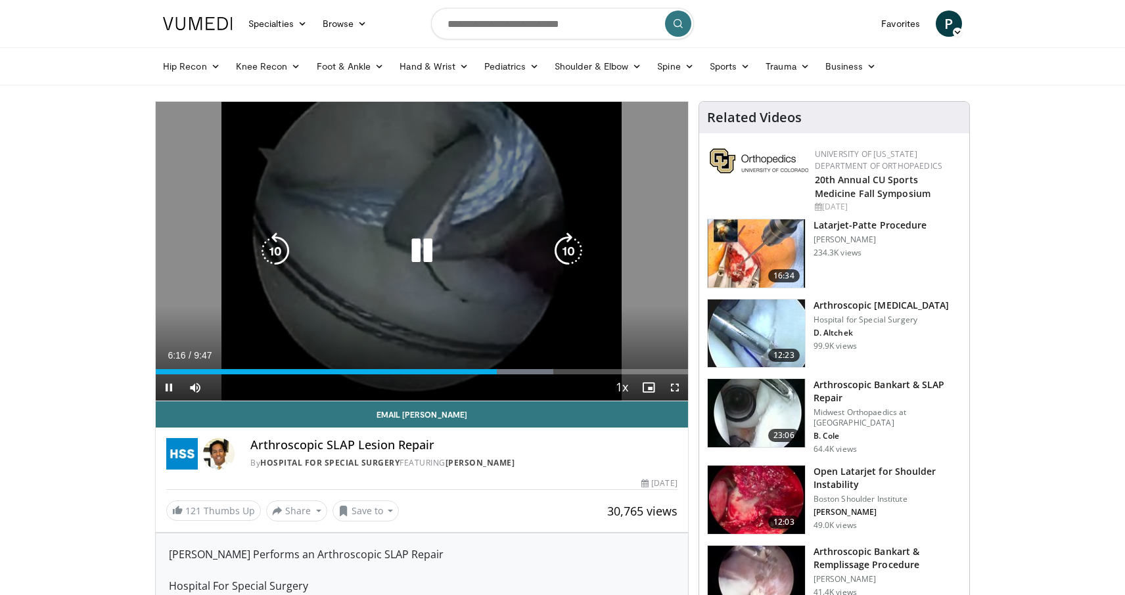
click at [317, 266] on div "10 seconds Tap to unmute" at bounding box center [422, 251] width 532 height 299
